Goal: Task Accomplishment & Management: Use online tool/utility

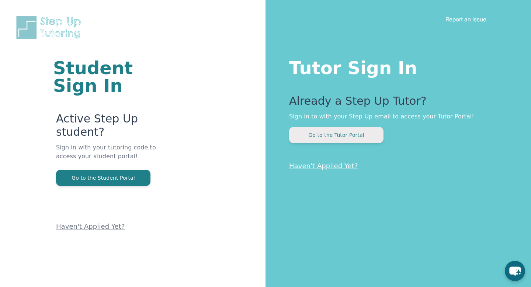
click at [330, 136] on button "Go to the Tutor Portal" at bounding box center [336, 135] width 94 height 16
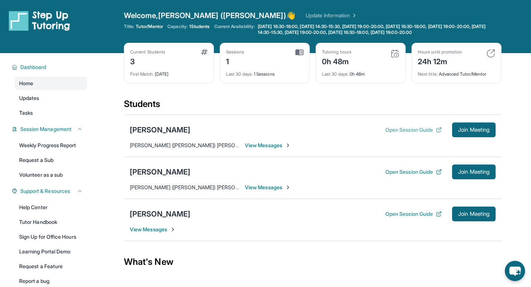
click at [387, 130] on button "Open Session Guide" at bounding box center [414, 129] width 56 height 7
click at [389, 214] on button "Open Session Guide" at bounding box center [414, 213] width 56 height 7
click at [206, 102] on div "Students" at bounding box center [313, 106] width 378 height 16
click at [153, 170] on div "Chloe Kim" at bounding box center [160, 172] width 61 height 10
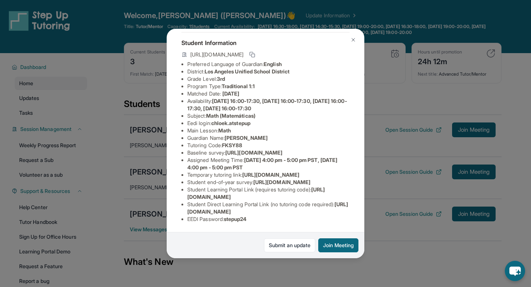
scroll to position [84, 0]
click at [355, 38] on img at bounding box center [354, 40] width 6 height 6
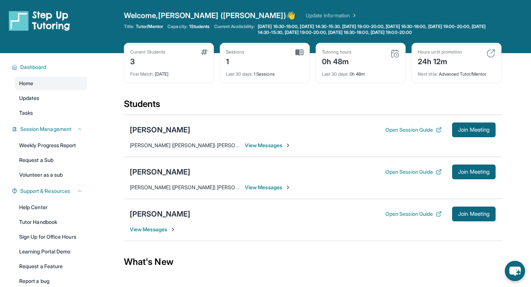
click at [322, 90] on div "Current Students 3 First Match : 2 days ago Sessions 1 Last 30 days : 1 Session…" at bounding box center [313, 70] width 378 height 55
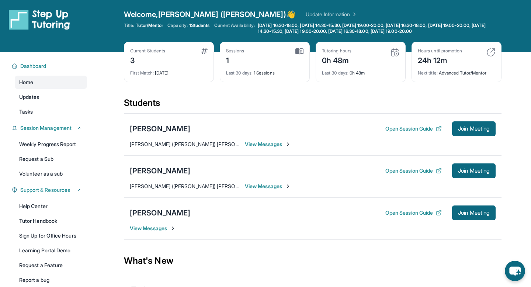
scroll to position [0, 0]
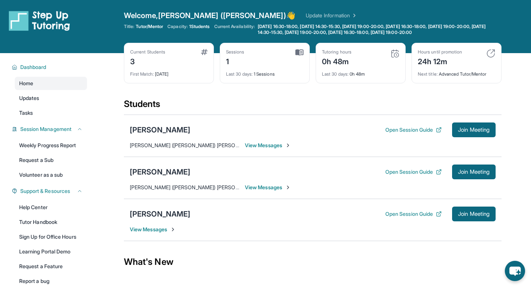
click at [168, 231] on span "View Messages" at bounding box center [153, 229] width 46 height 7
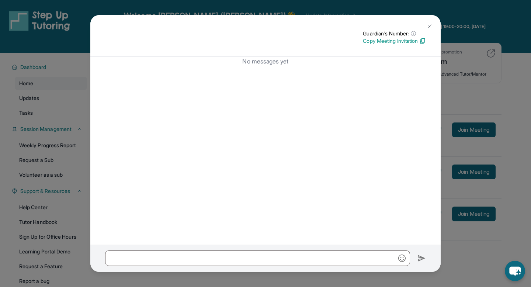
click at [426, 24] on button at bounding box center [429, 26] width 15 height 15
